Goal: Navigation & Orientation: Find specific page/section

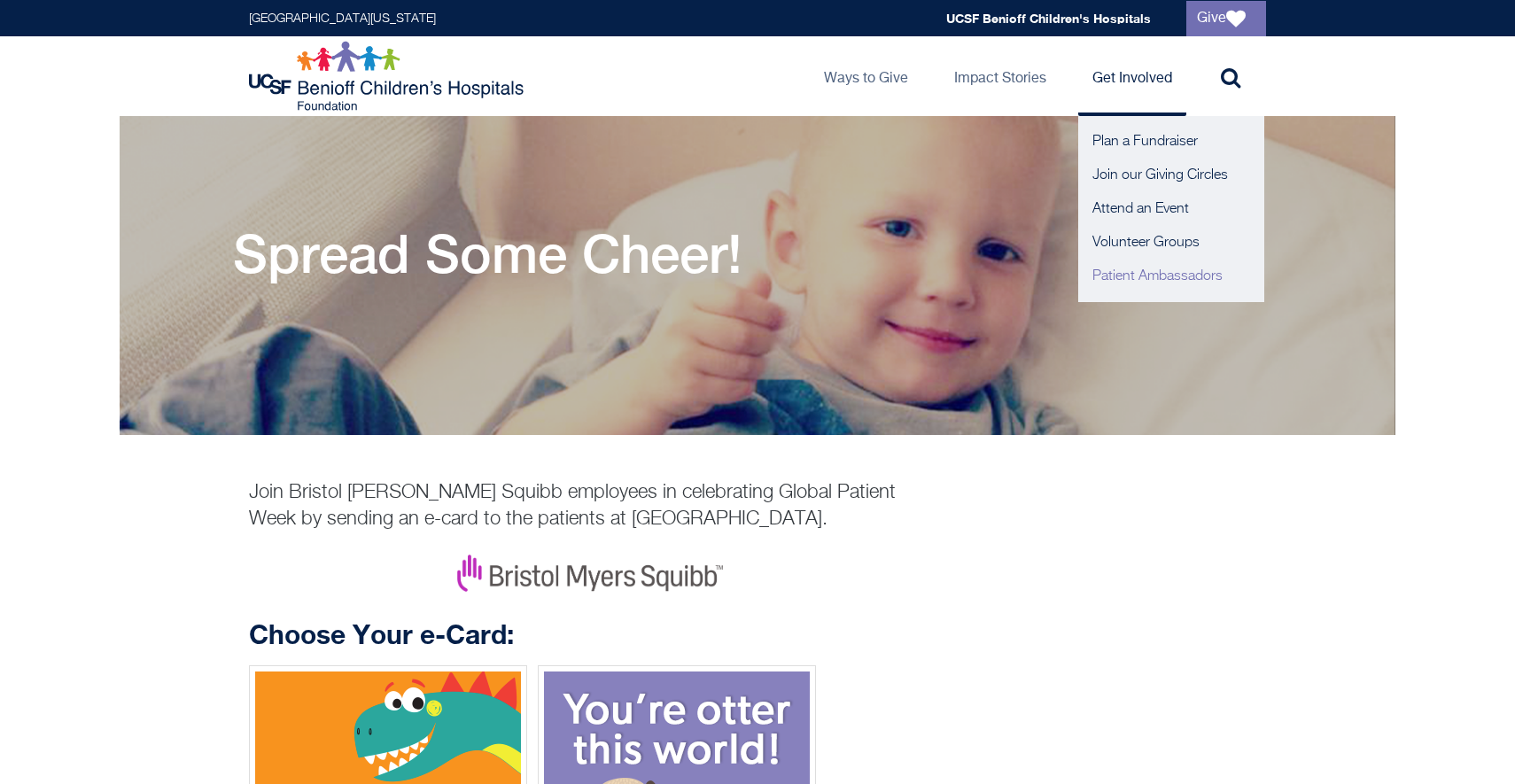
click at [1134, 283] on link "Patient Ambassadors" at bounding box center [1171, 276] width 186 height 34
